Goal: Obtain resource: Download file/media

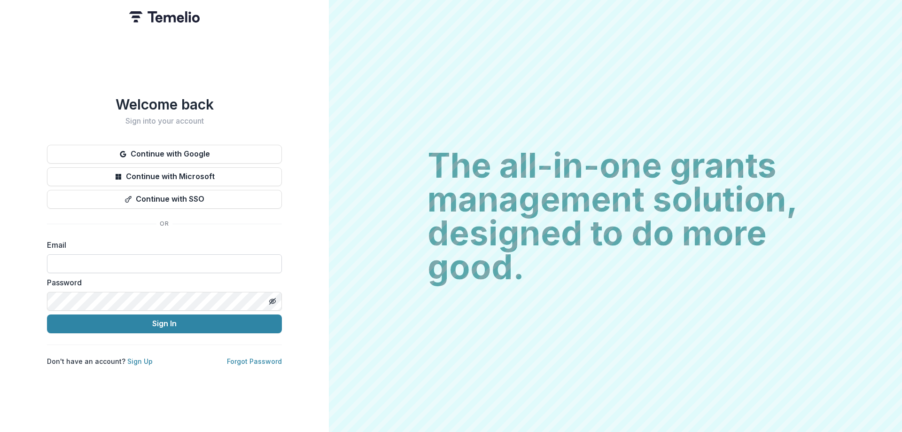
click at [122, 260] on input at bounding box center [164, 263] width 235 height 19
type input "**********"
click at [47, 314] on button "Sign In" at bounding box center [164, 323] width 235 height 19
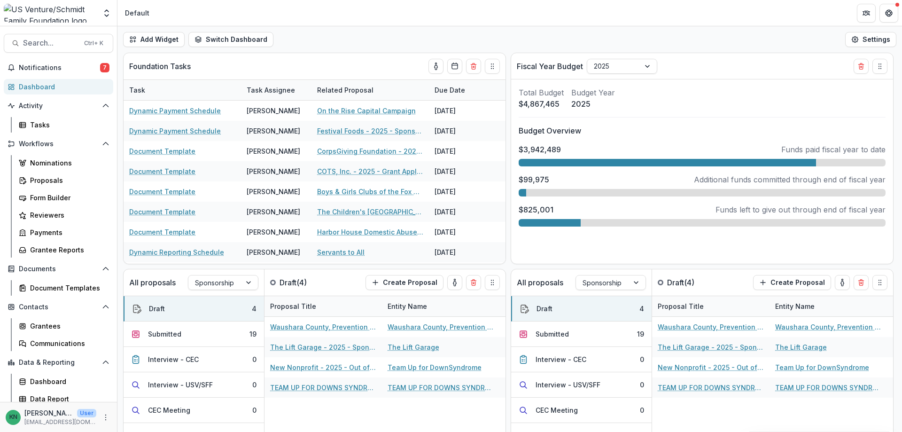
click at [34, 83] on div "Dashboard" at bounding box center [62, 87] width 87 height 10
click at [39, 182] on div "Proposals" at bounding box center [68, 180] width 76 height 10
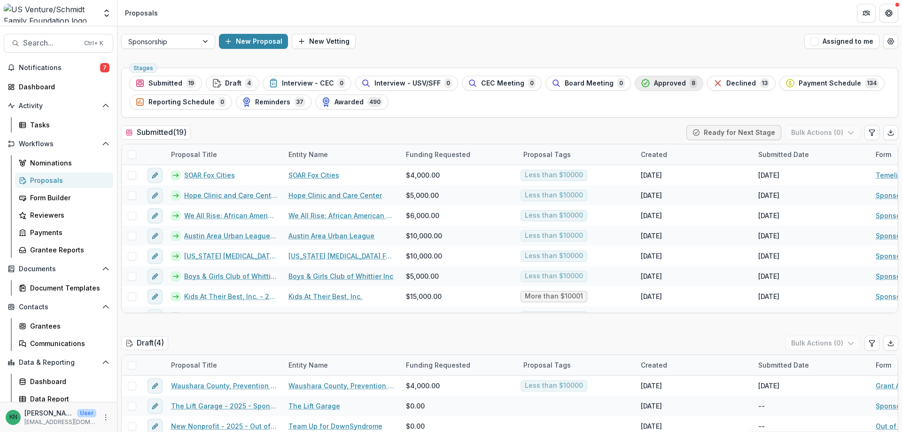
click at [654, 79] on span "Approved" at bounding box center [670, 83] width 32 height 8
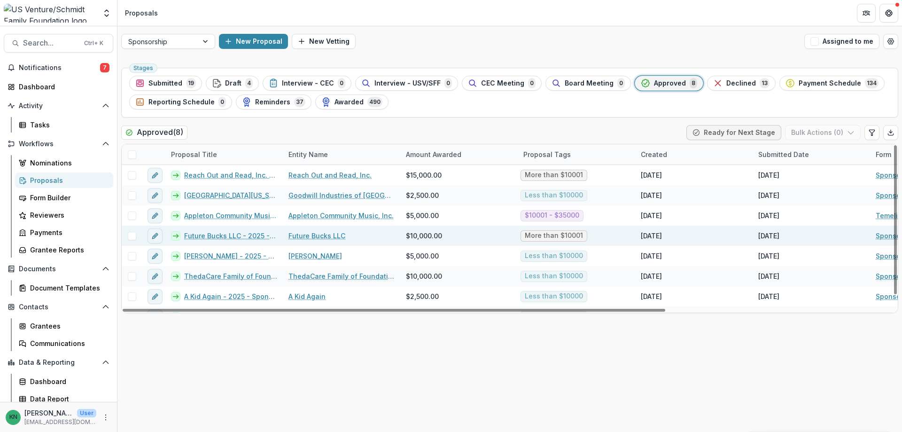
click at [226, 233] on link "Future Bucks LLC - 2025 - Sponsorship Application Grant" at bounding box center [230, 236] width 93 height 10
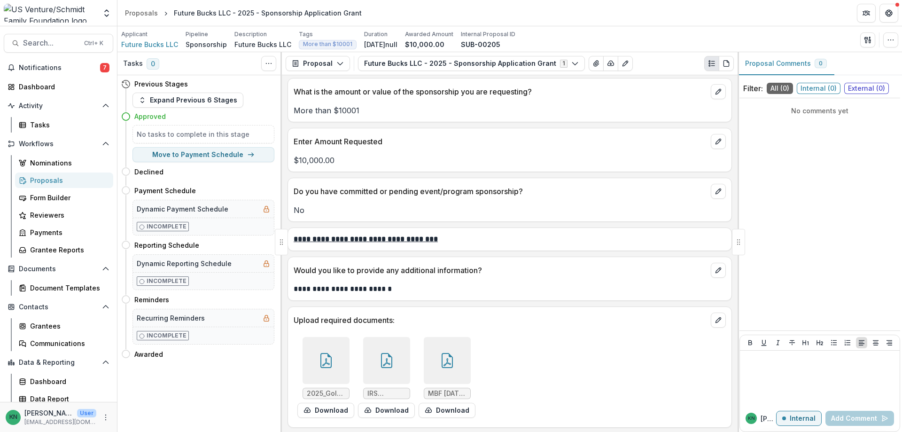
scroll to position [1980, 0]
click at [336, 391] on span "2025_GolfOuting_RateCard_8.5x11.pdf" at bounding box center [326, 392] width 39 height 8
click at [322, 407] on button "Download" at bounding box center [325, 408] width 57 height 15
click at [41, 85] on div "Dashboard" at bounding box center [62, 87] width 87 height 10
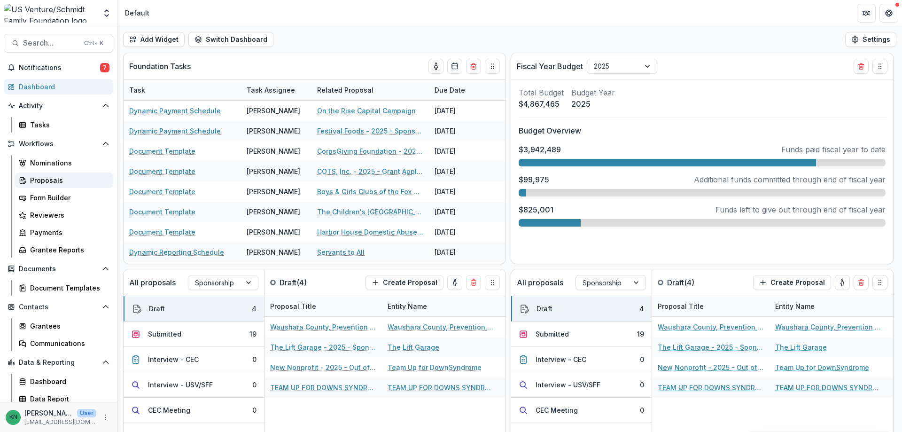
click at [51, 177] on div "Proposals" at bounding box center [68, 180] width 76 height 10
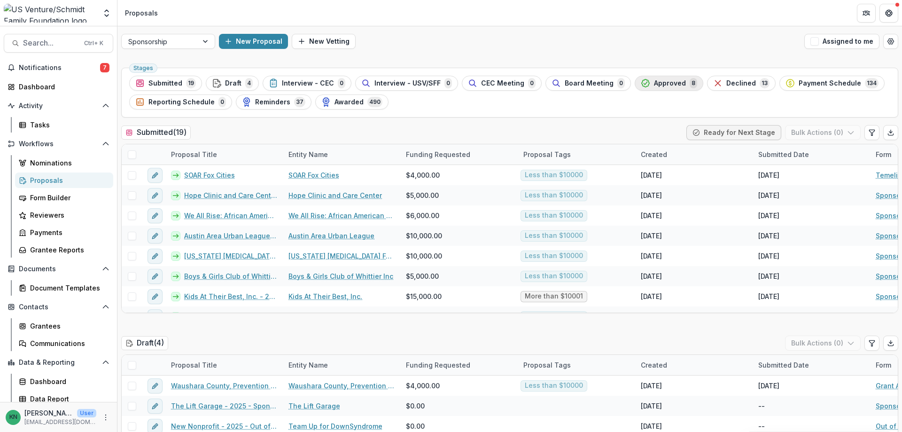
click at [662, 82] on span "Approved" at bounding box center [670, 83] width 32 height 8
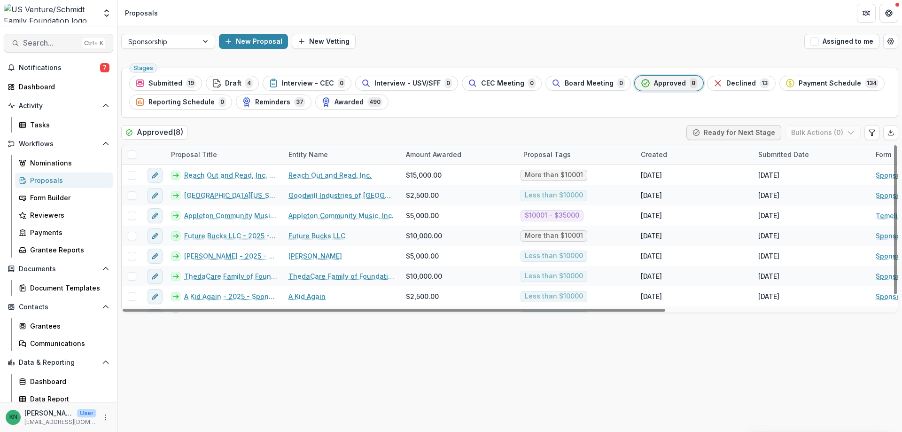
click at [34, 40] on span "Search..." at bounding box center [50, 43] width 55 height 9
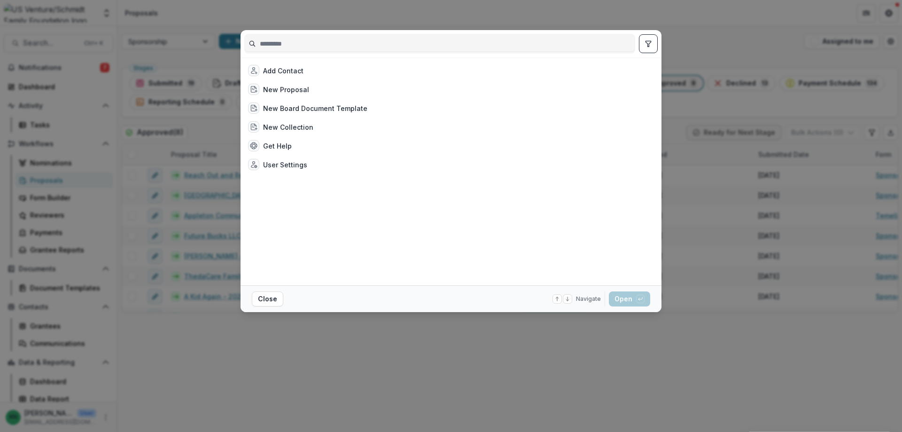
click at [316, 39] on input at bounding box center [440, 43] width 390 height 15
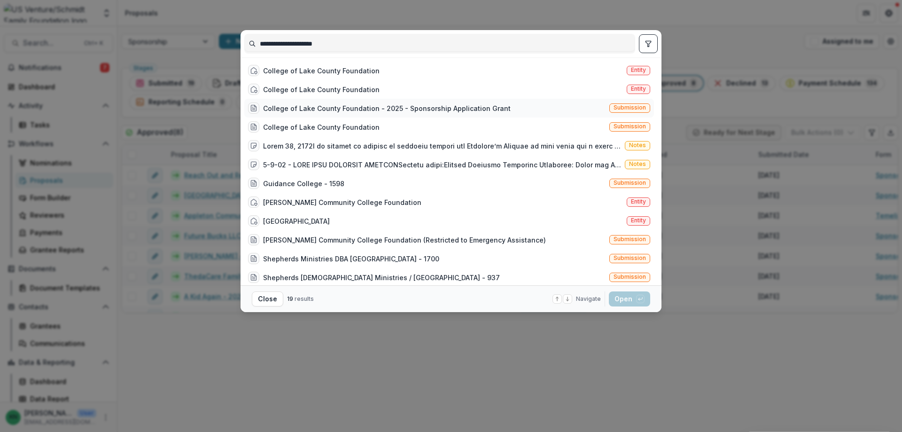
type input "**********"
click at [391, 105] on div "College of Lake County Foundation - 2025 - Sponsorship Application Grant" at bounding box center [387, 108] width 248 height 10
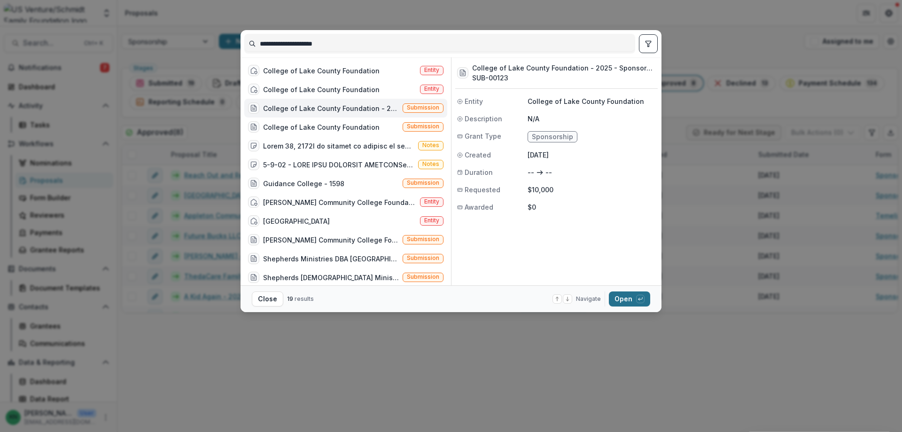
click at [616, 299] on button "Open with enter key" at bounding box center [629, 298] width 41 height 15
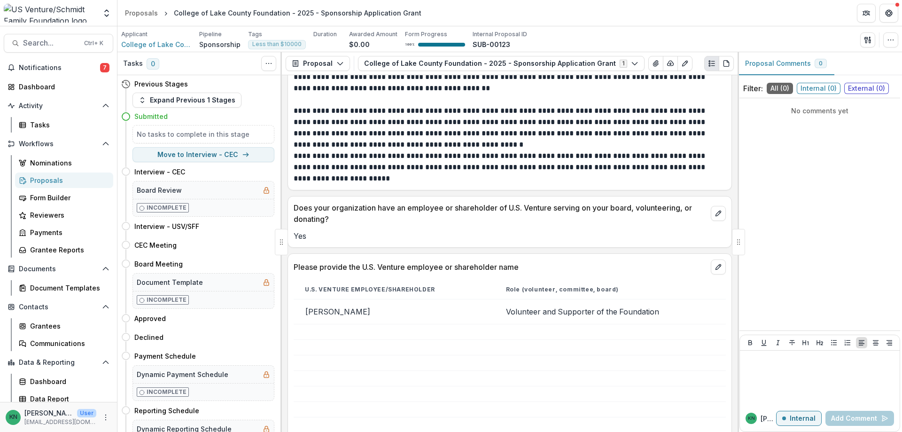
scroll to position [705, 0]
